Goal: Transaction & Acquisition: Download file/media

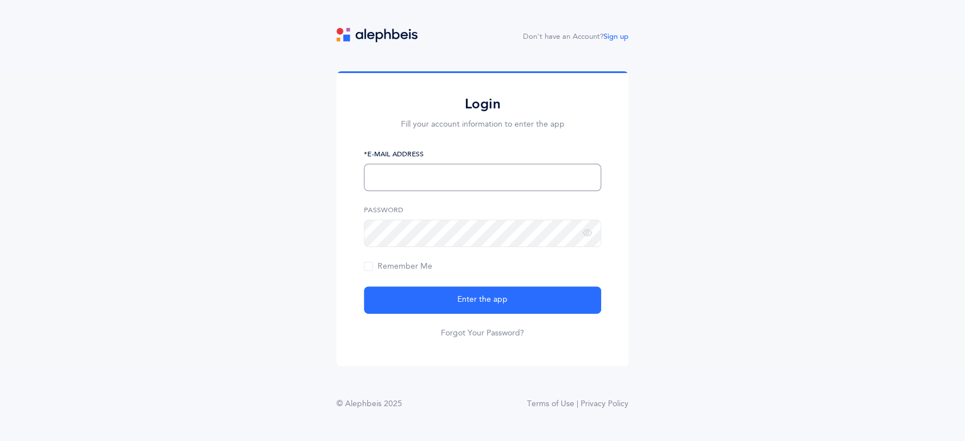
click at [488, 168] on input "text" at bounding box center [482, 177] width 237 height 27
type input "[EMAIL_ADDRESS][DOMAIN_NAME]"
click at [364, 286] on button "Enter the app" at bounding box center [482, 299] width 237 height 27
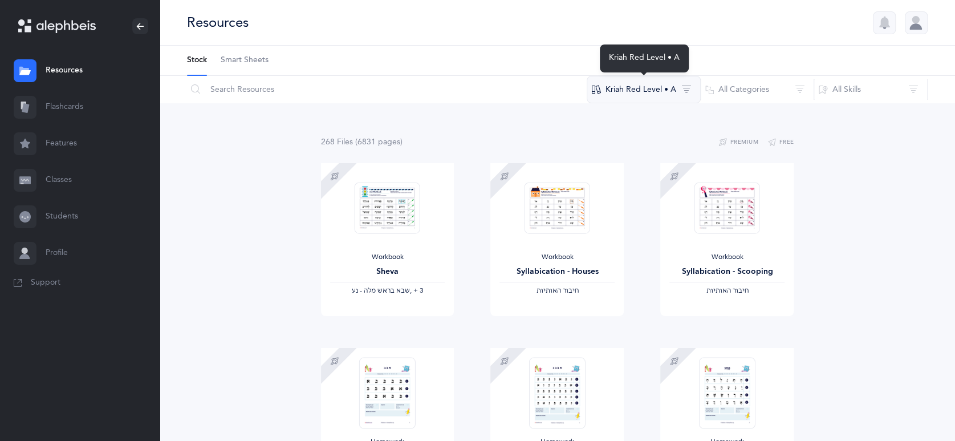
click at [669, 91] on button "Kriah Red Level • A" at bounding box center [644, 89] width 114 height 27
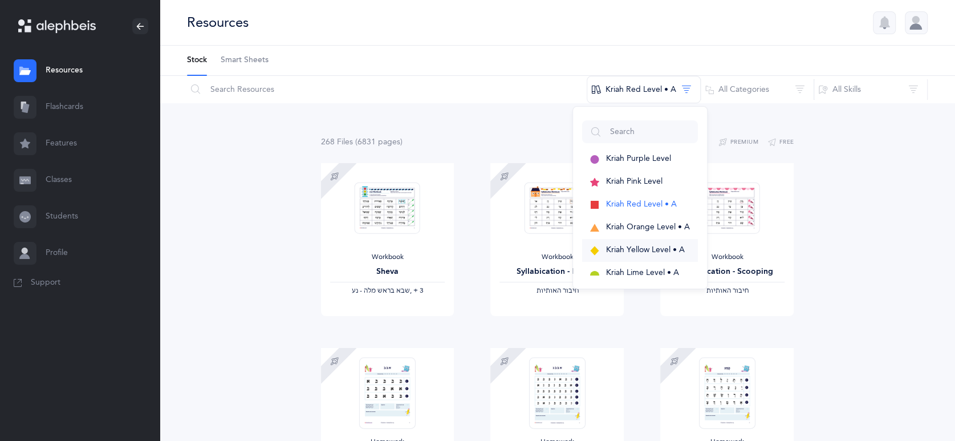
click at [656, 247] on span "Kriah Yellow Level • A" at bounding box center [645, 249] width 79 height 9
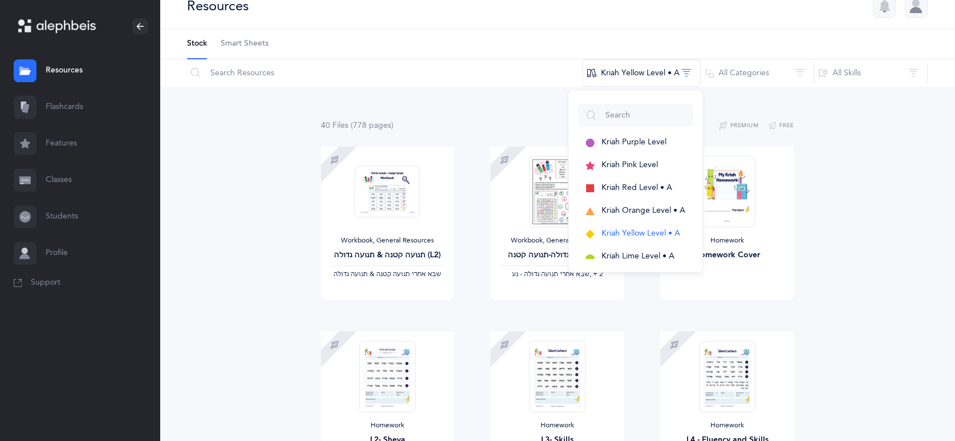
scroll to position [14, 0]
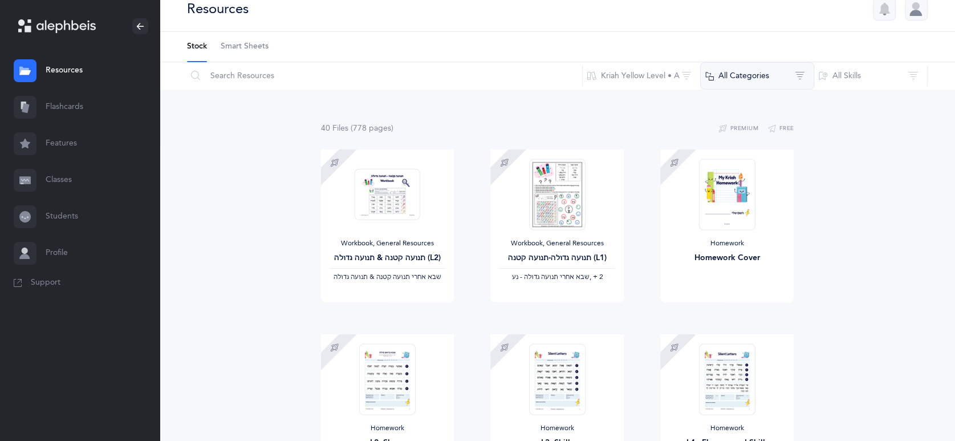
click at [756, 81] on button "All Categories" at bounding box center [757, 75] width 114 height 27
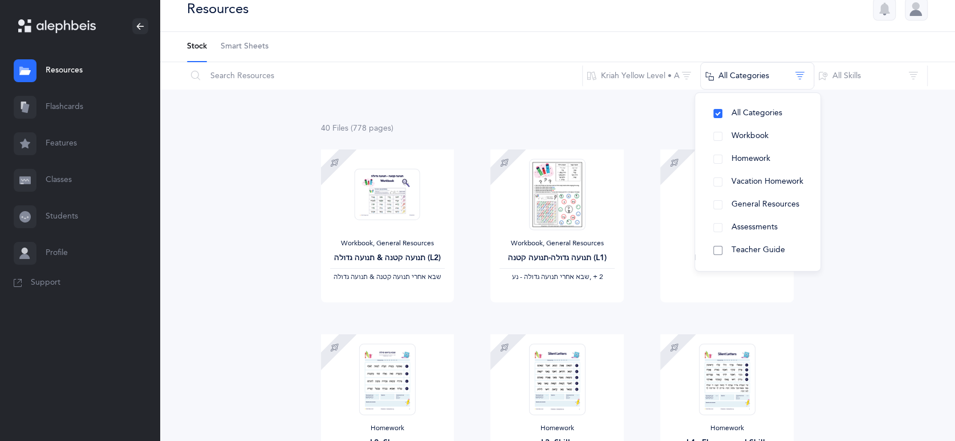
click at [726, 251] on button "Teacher Guide" at bounding box center [757, 250] width 107 height 23
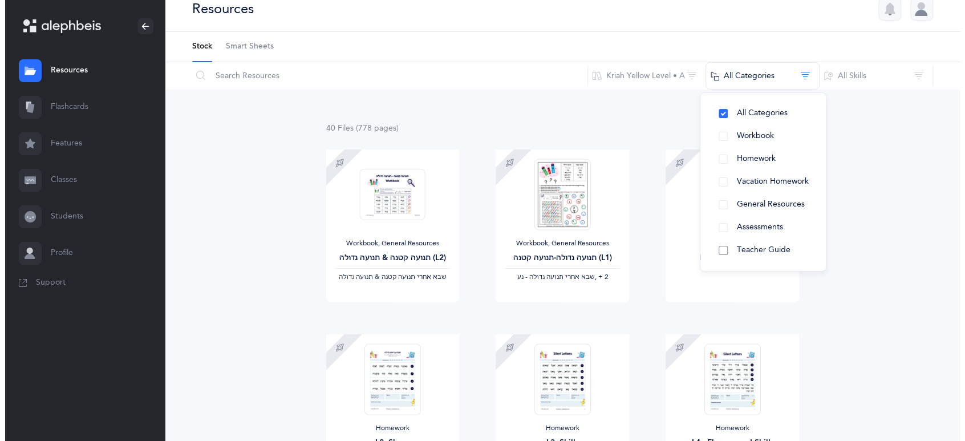
scroll to position [0, 0]
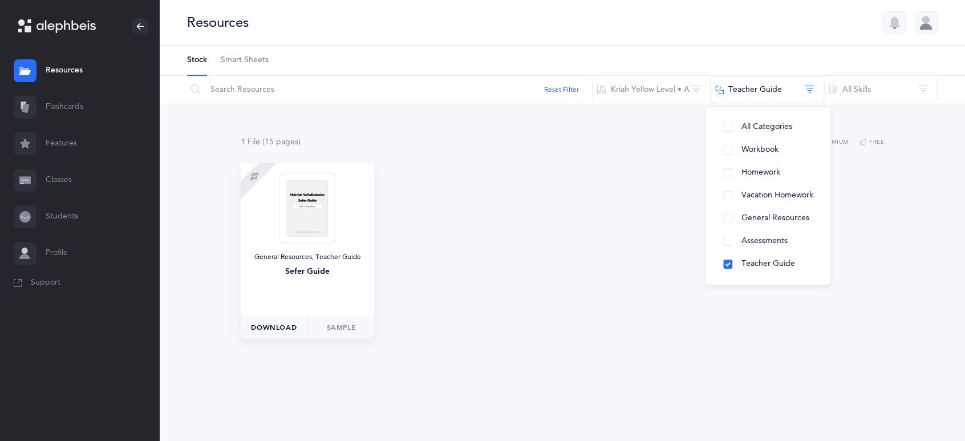
click at [283, 328] on span "Download" at bounding box center [274, 327] width 46 height 10
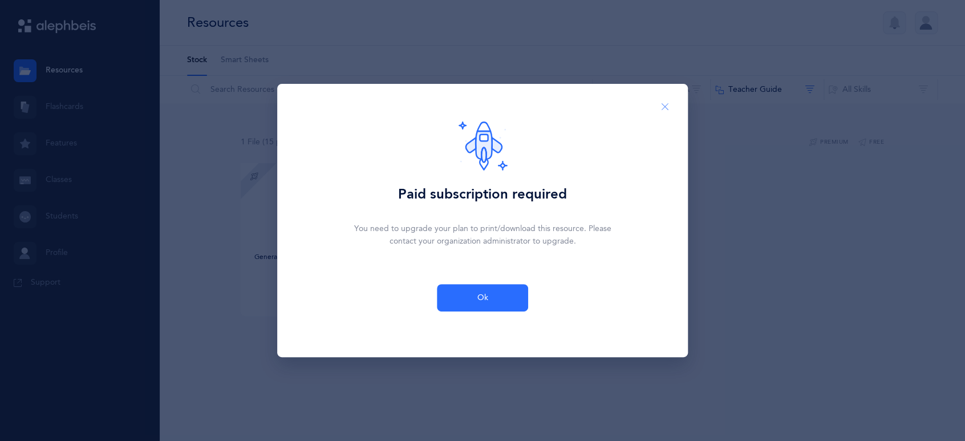
click at [662, 103] on icon "Close" at bounding box center [664, 107] width 9 height 10
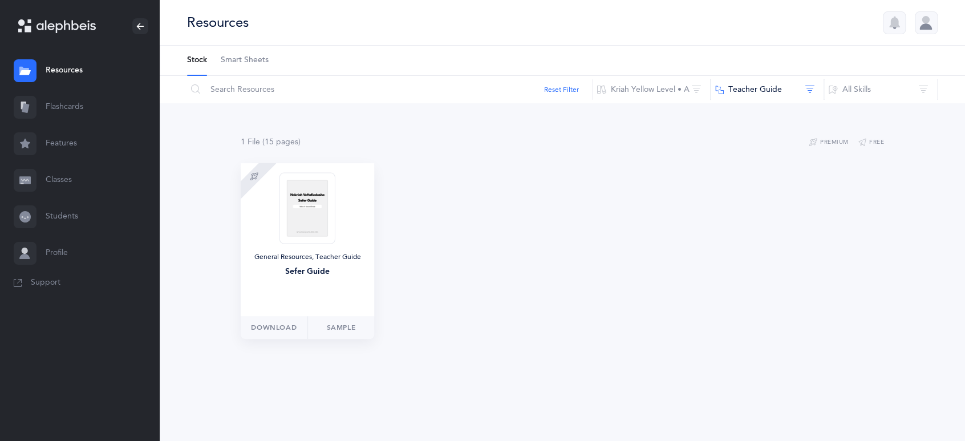
click at [306, 231] on img at bounding box center [307, 207] width 56 height 71
click at [315, 275] on div "Sefer Guide" at bounding box center [307, 272] width 115 height 12
click at [307, 214] on img at bounding box center [307, 207] width 56 height 71
click at [273, 332] on span "Download" at bounding box center [274, 327] width 46 height 10
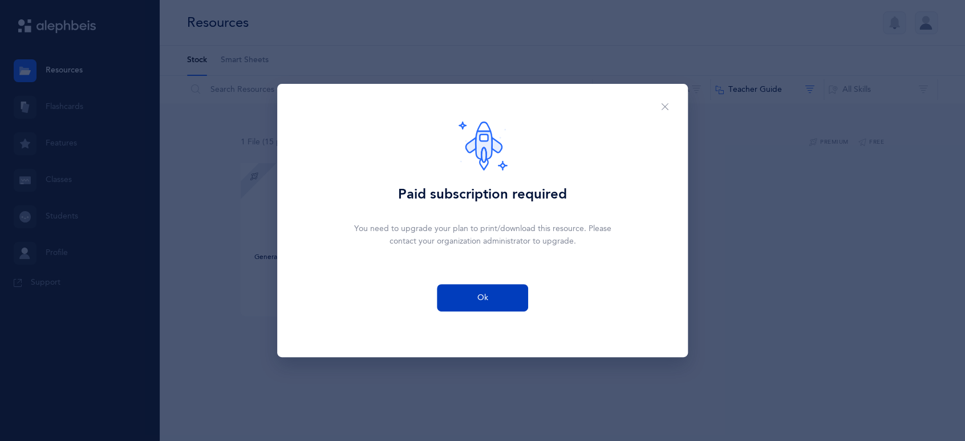
click at [483, 306] on button "Ok" at bounding box center [482, 297] width 91 height 27
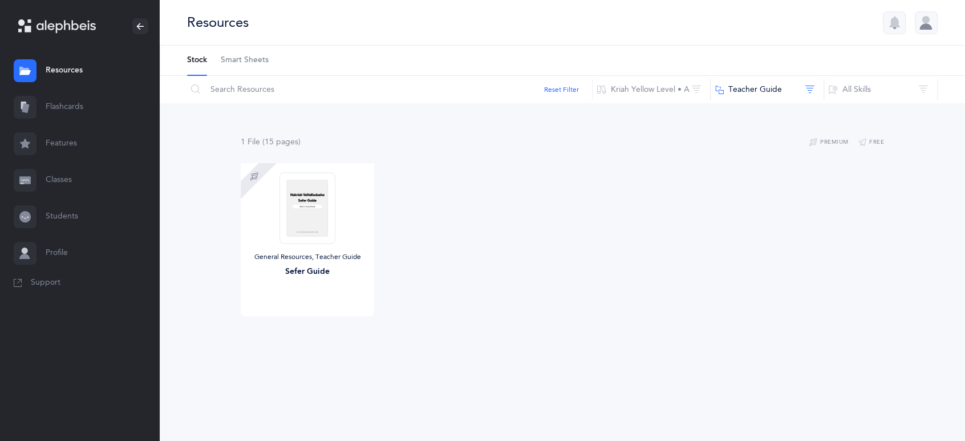
click at [924, 25] on div at bounding box center [925, 22] width 23 height 23
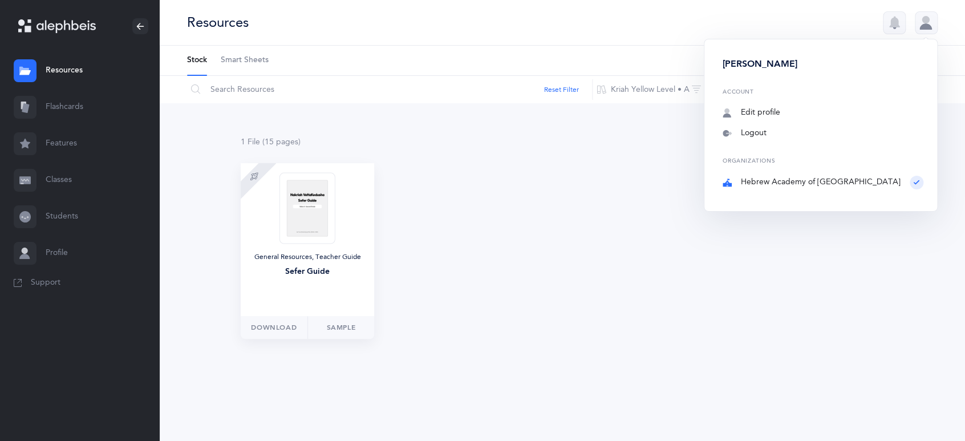
click at [298, 256] on div "General Resources, Teacher Guide" at bounding box center [307, 257] width 115 height 9
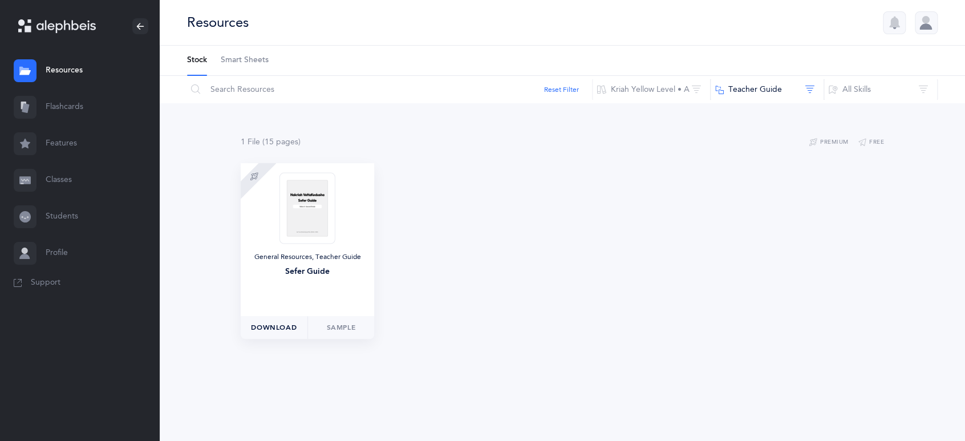
click at [283, 330] on span "Download" at bounding box center [274, 327] width 46 height 10
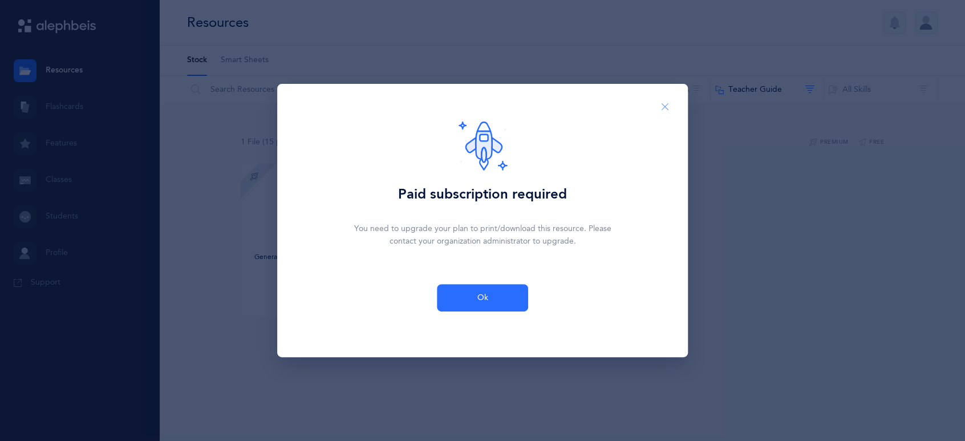
click at [668, 105] on icon "Close" at bounding box center [664, 107] width 9 height 10
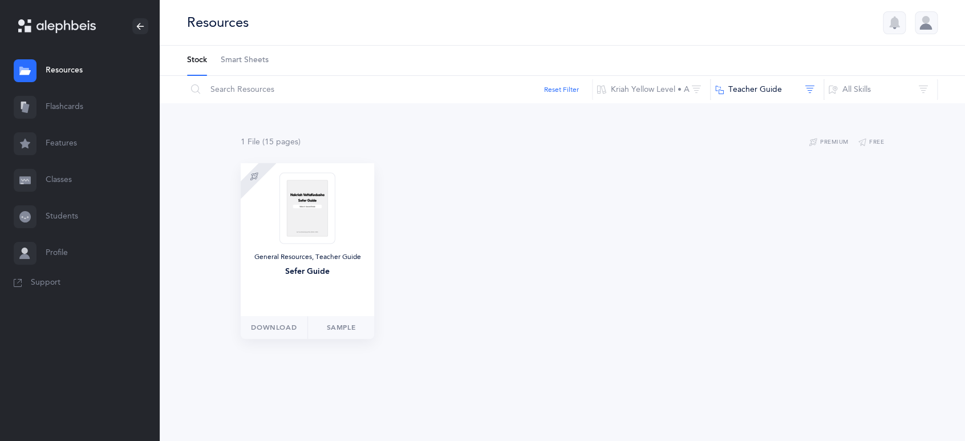
click at [308, 233] on img at bounding box center [307, 207] width 56 height 71
click at [311, 282] on div "General Resources, Teacher Guide Sefer Guide" at bounding box center [307, 239] width 133 height 153
click at [310, 220] on img at bounding box center [307, 207] width 56 height 71
click at [348, 330] on link "Sample" at bounding box center [340, 327] width 67 height 23
